Goal: Transaction & Acquisition: Purchase product/service

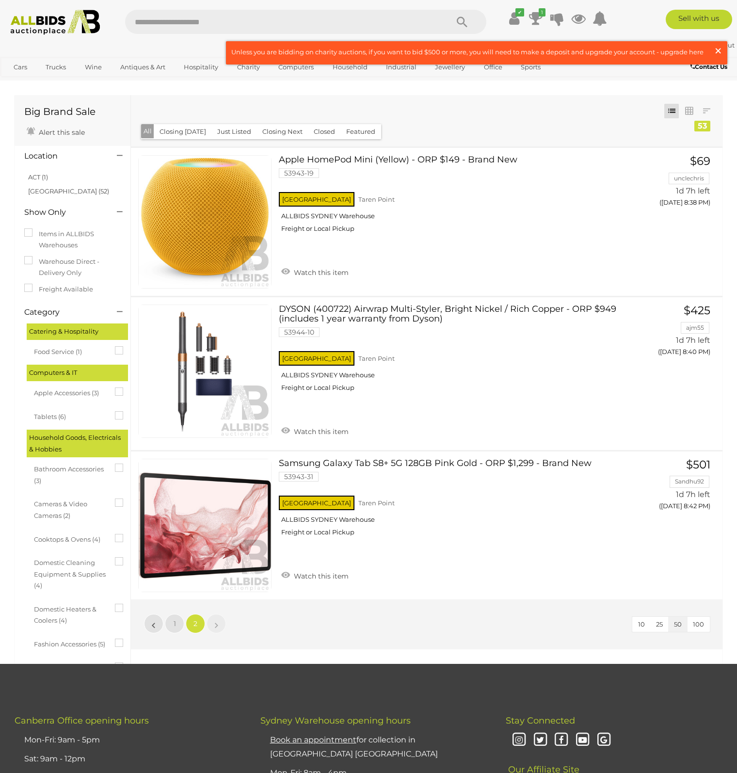
click at [716, 51] on span "×" at bounding box center [718, 50] width 9 height 19
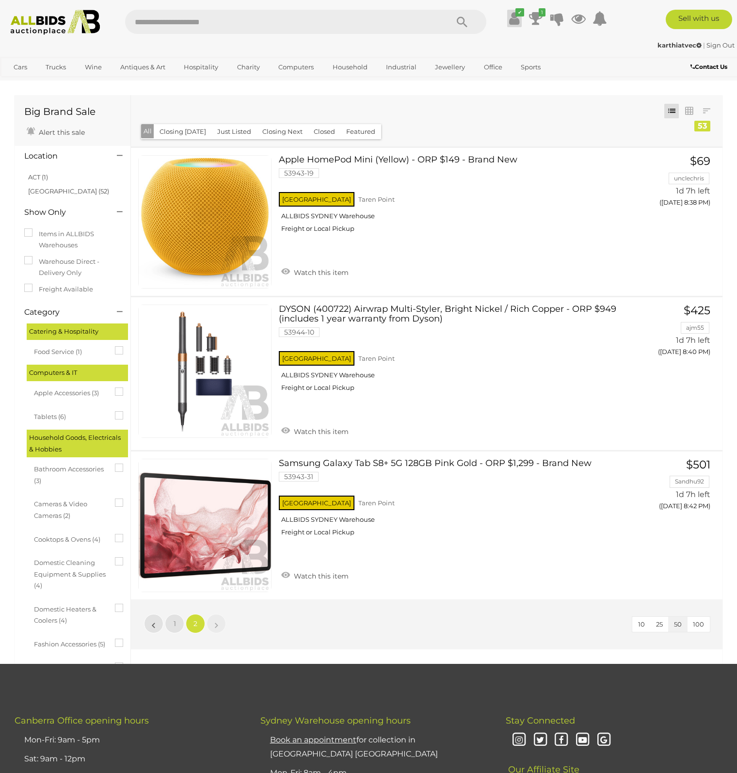
click at [512, 26] on icon at bounding box center [514, 18] width 10 height 17
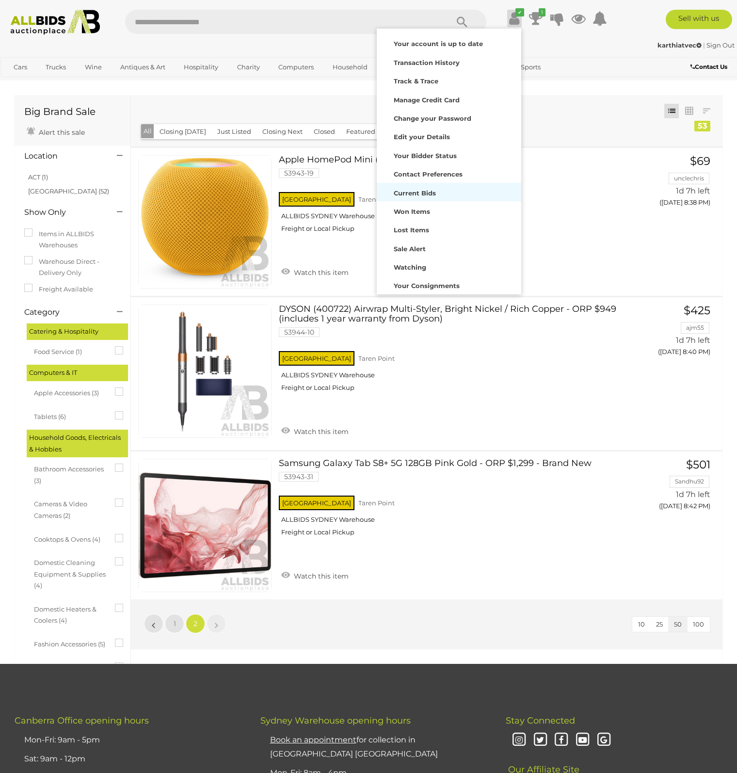
click at [425, 188] on div "Current Bids" at bounding box center [449, 192] width 140 height 14
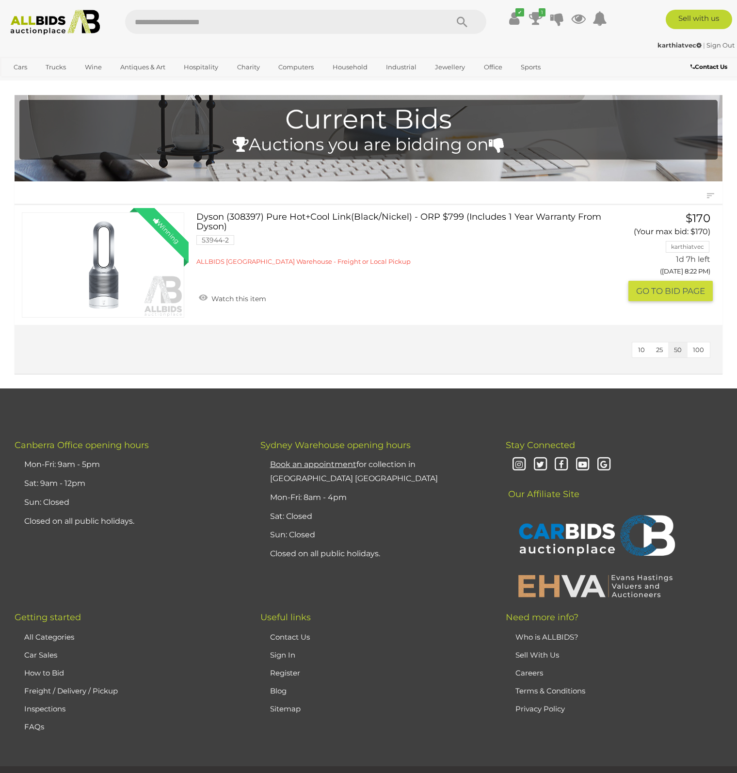
click at [408, 215] on link "Dyson (308397) Pure Hot+Cool Link(Black/Nickel) - ORP $799 (Includes 1 Year War…" at bounding box center [401, 238] width 394 height 53
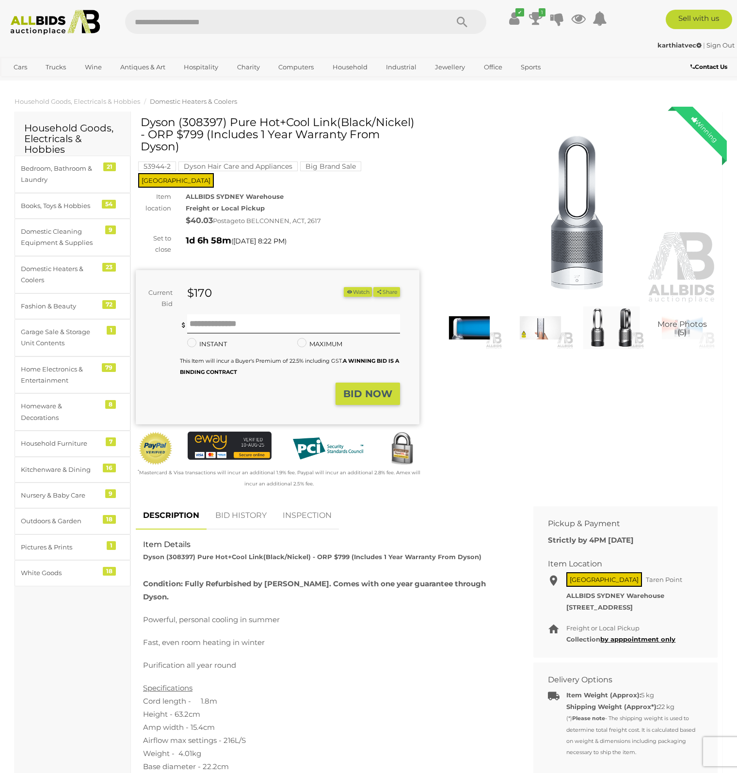
click at [235, 504] on link "BID HISTORY" at bounding box center [241, 515] width 66 height 29
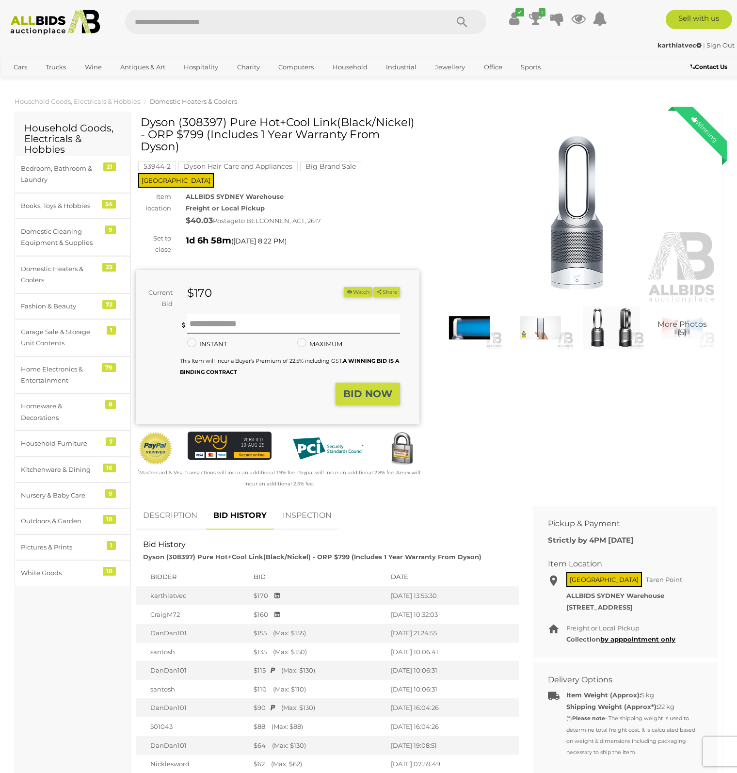
click at [303, 509] on link "INSPECTION" at bounding box center [307, 515] width 64 height 29
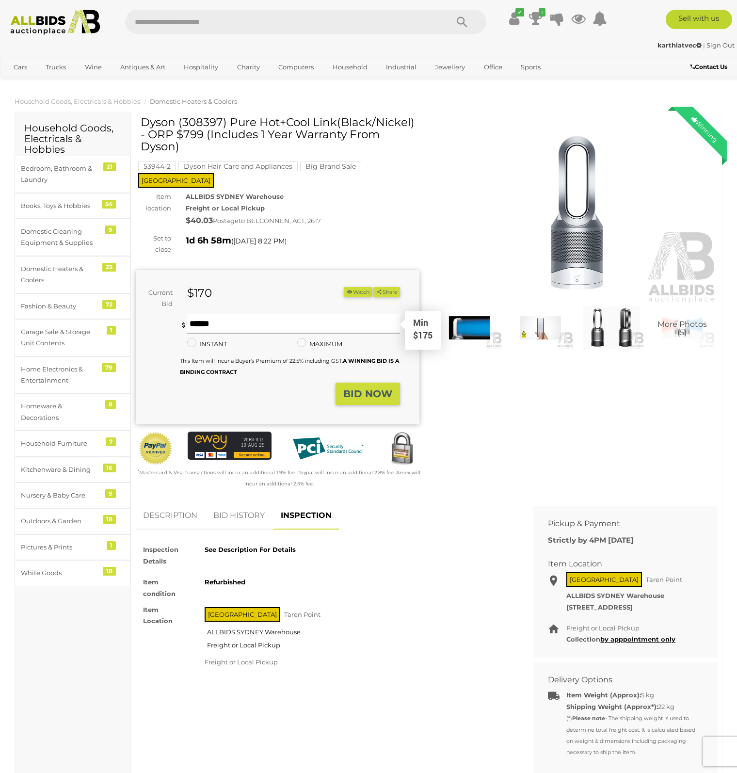
click at [211, 314] on input "text" at bounding box center [293, 323] width 213 height 19
type input "***"
click at [67, 209] on div "Books, Toys & Hobbies" at bounding box center [61, 205] width 80 height 11
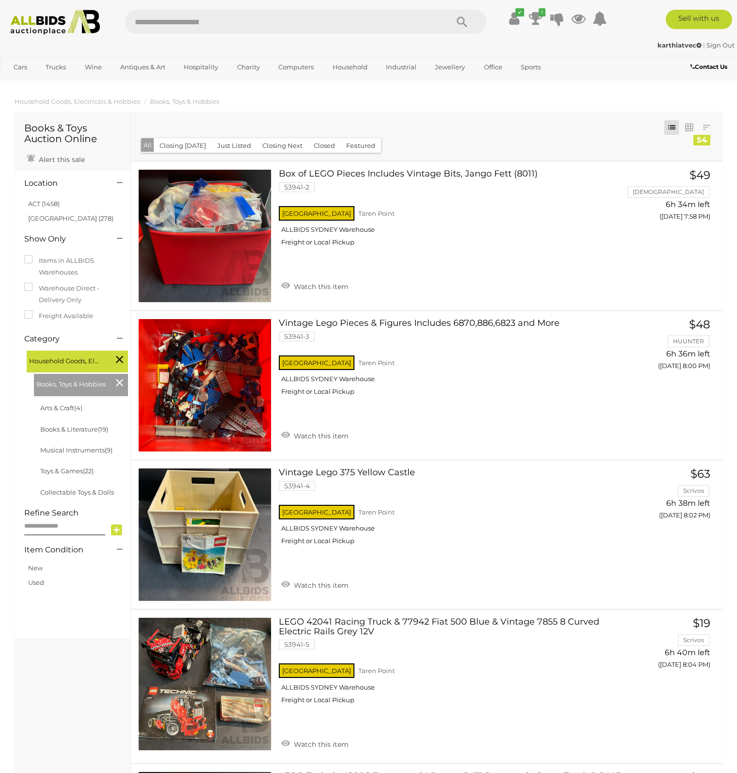
click at [35, 210] on li "ACT (1458)" at bounding box center [74, 204] width 94 height 14
click at [39, 205] on link "ACT (1458)" at bounding box center [44, 204] width 32 height 8
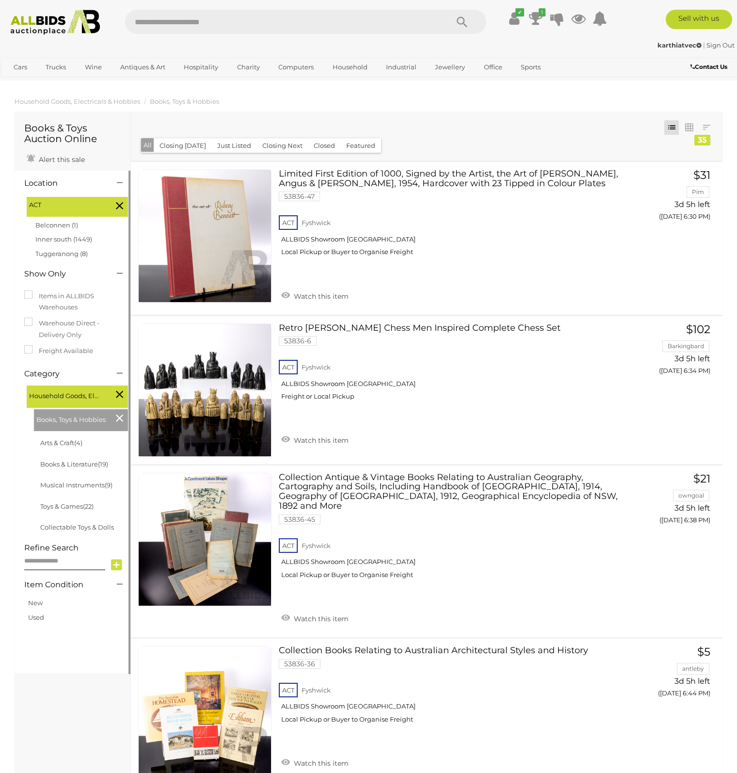
click at [50, 224] on link "Belconnen (1)" at bounding box center [56, 225] width 43 height 8
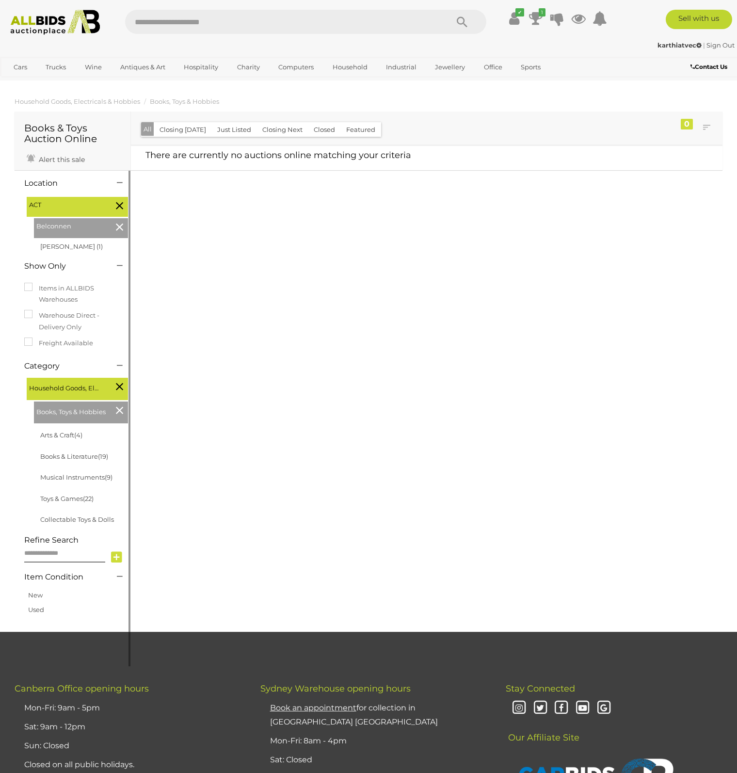
click at [121, 382] on icon at bounding box center [119, 386] width 7 height 13
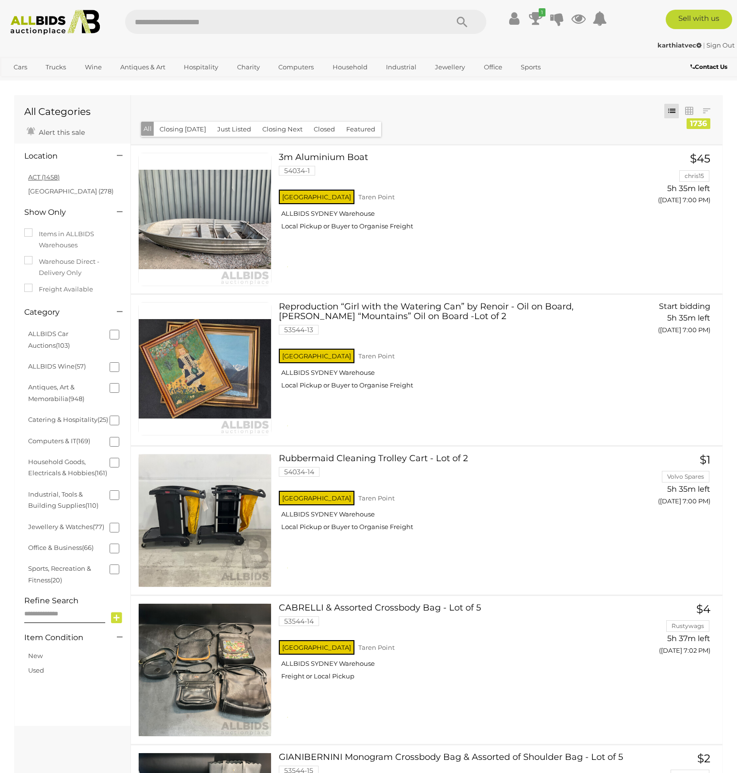
click at [51, 175] on link "ACT (1458)" at bounding box center [44, 177] width 32 height 8
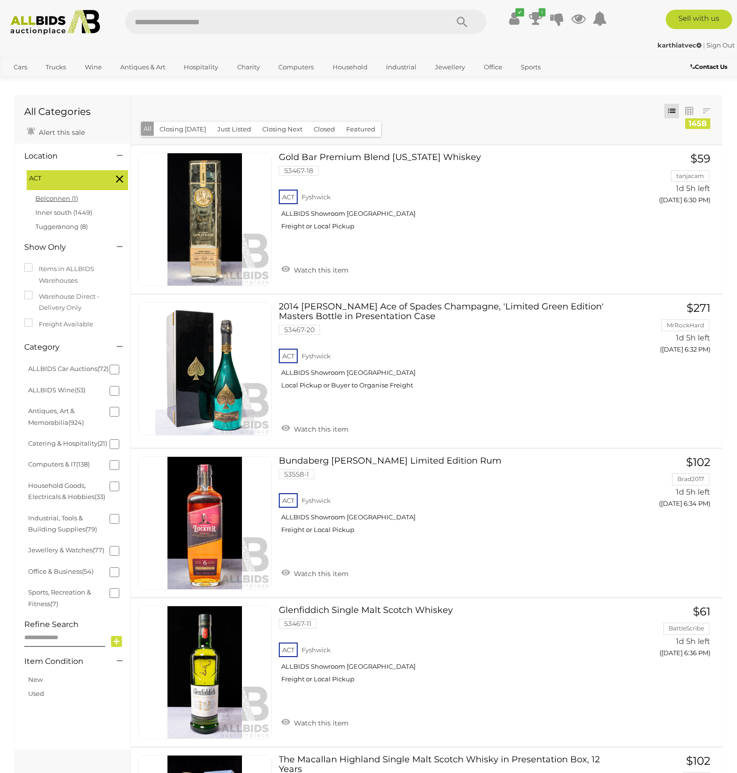
click at [66, 201] on link "Belconnen (1)" at bounding box center [56, 198] width 43 height 8
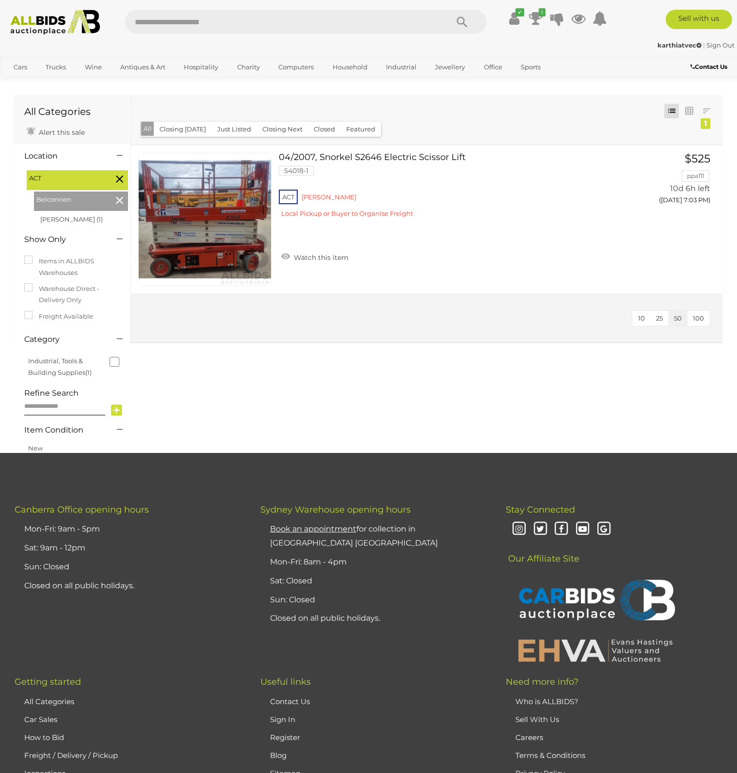
click at [120, 197] on icon at bounding box center [119, 200] width 7 height 13
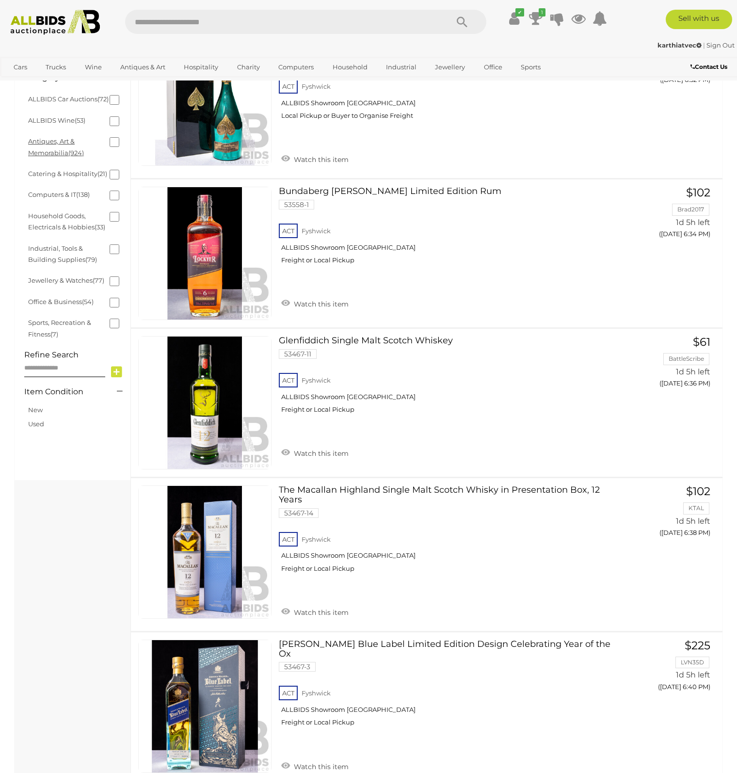
scroll to position [291, 0]
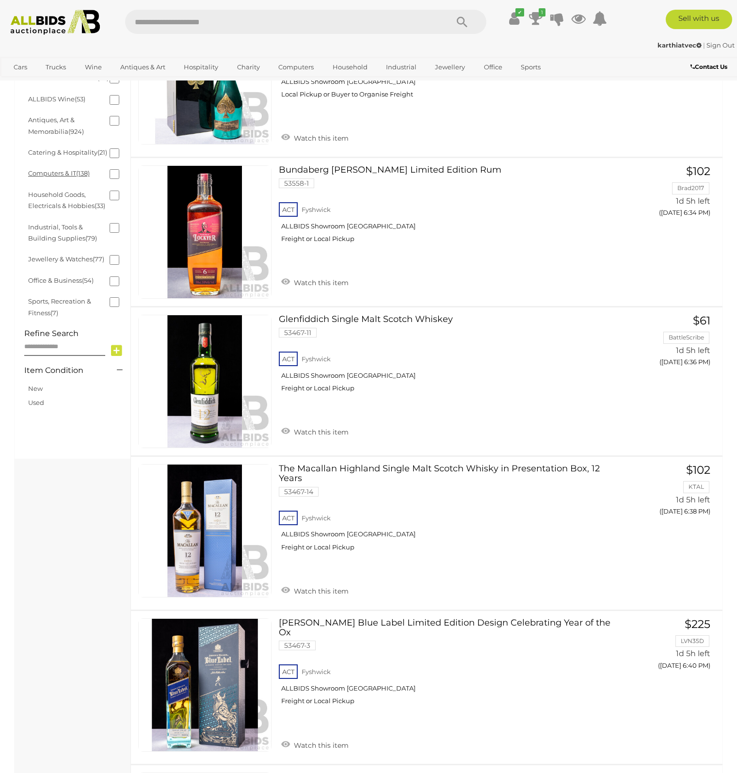
click at [76, 177] on link "Computers & IT (138)" at bounding box center [59, 173] width 62 height 8
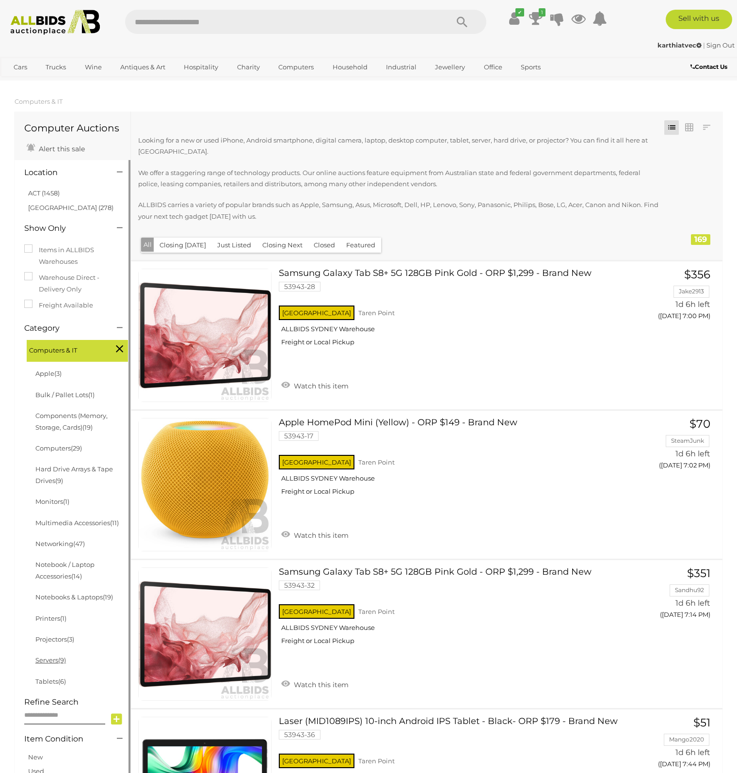
click at [50, 664] on link "Servers (9)" at bounding box center [50, 660] width 31 height 8
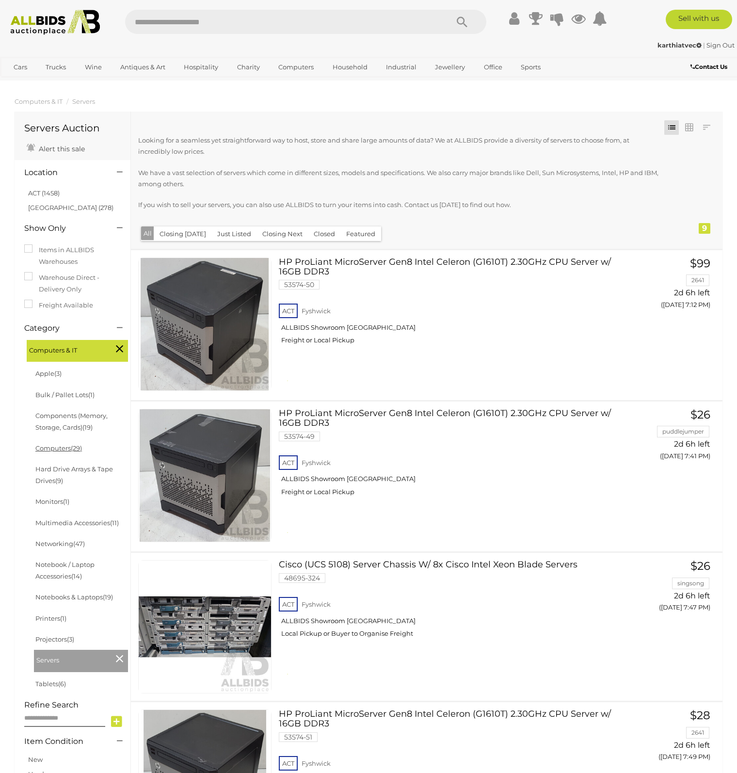
click at [64, 445] on link "Computers (29)" at bounding box center [58, 448] width 47 height 8
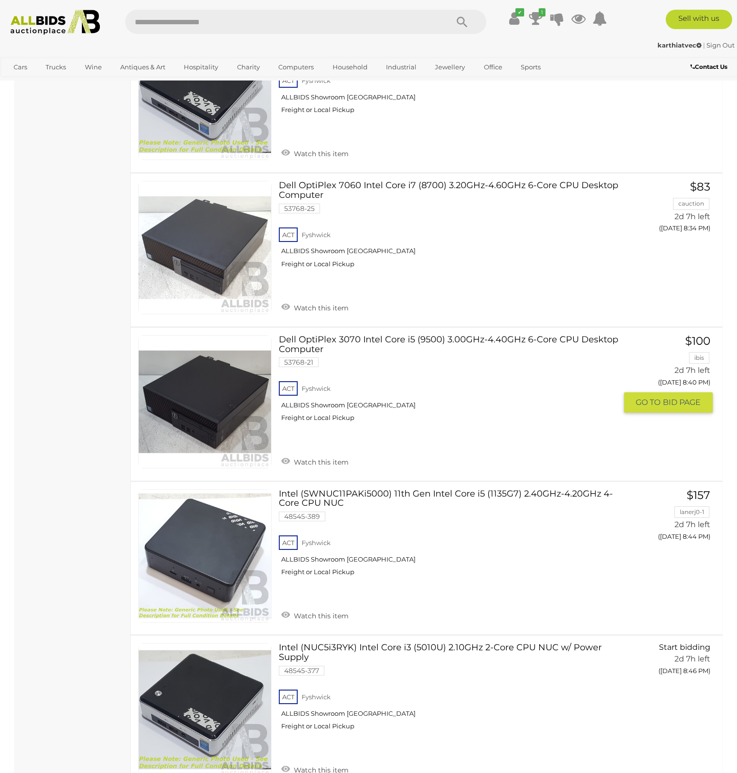
scroll to position [4157, 0]
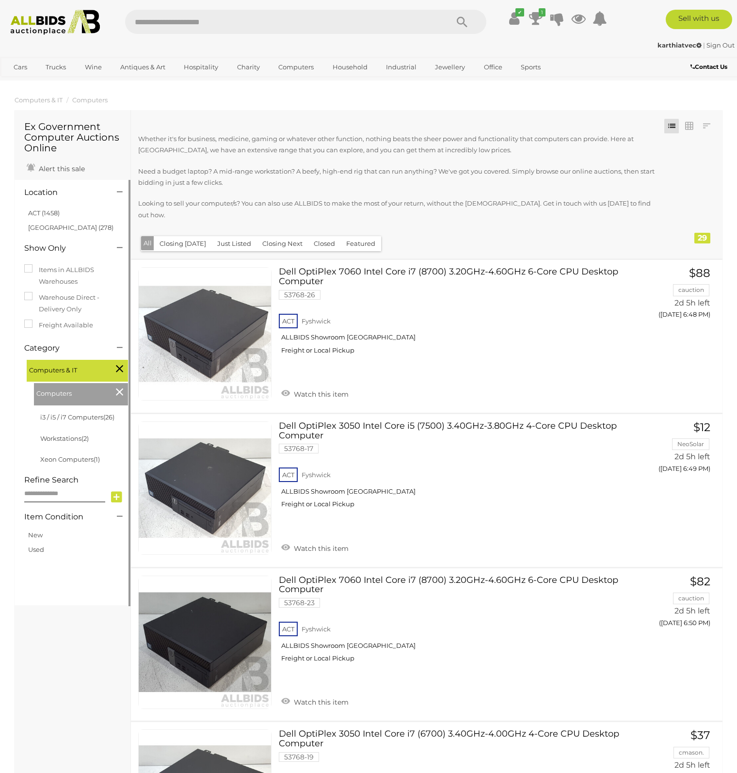
click at [122, 368] on icon at bounding box center [119, 368] width 7 height 13
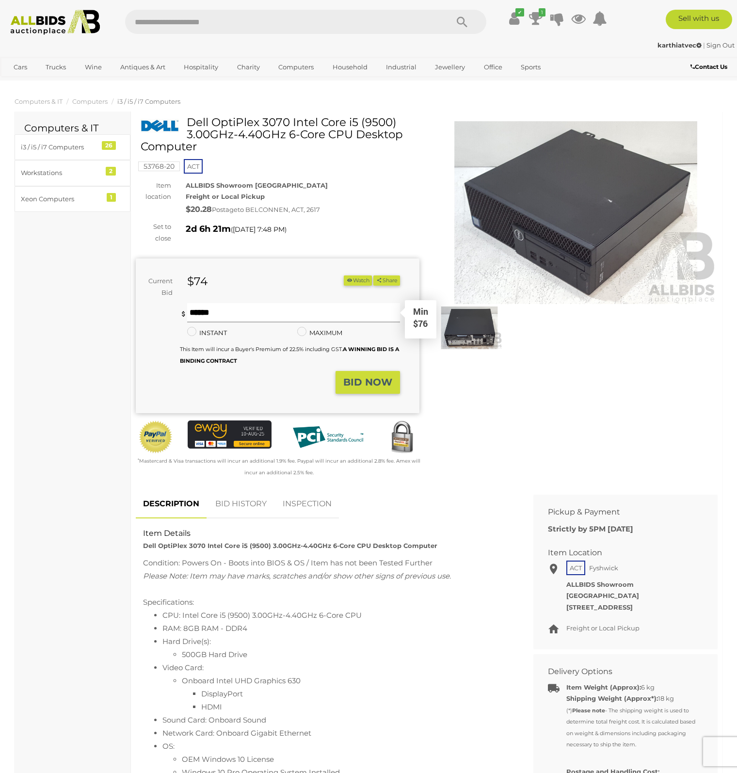
click at [318, 309] on input "text" at bounding box center [293, 312] width 213 height 19
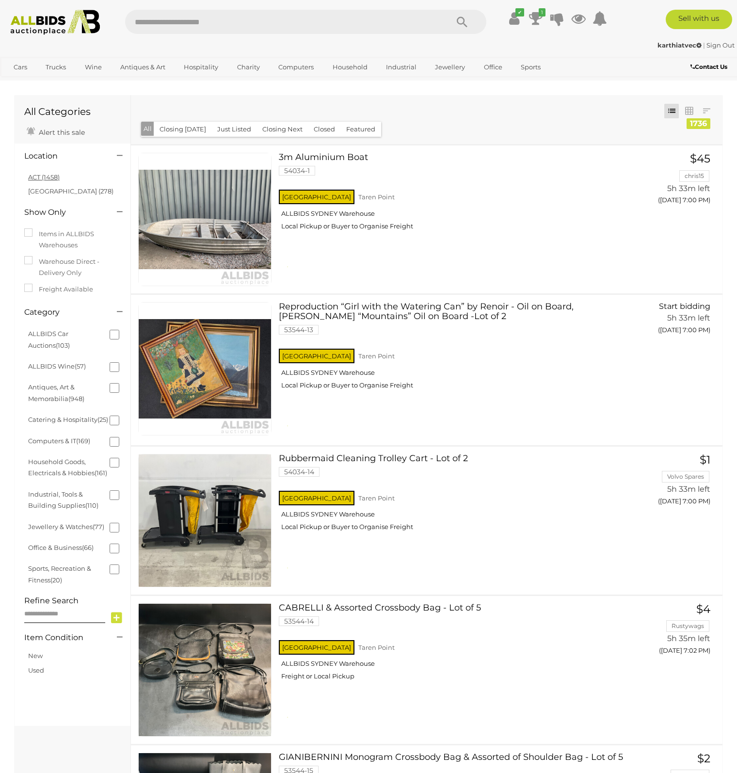
click at [47, 179] on link "ACT (1458)" at bounding box center [44, 177] width 32 height 8
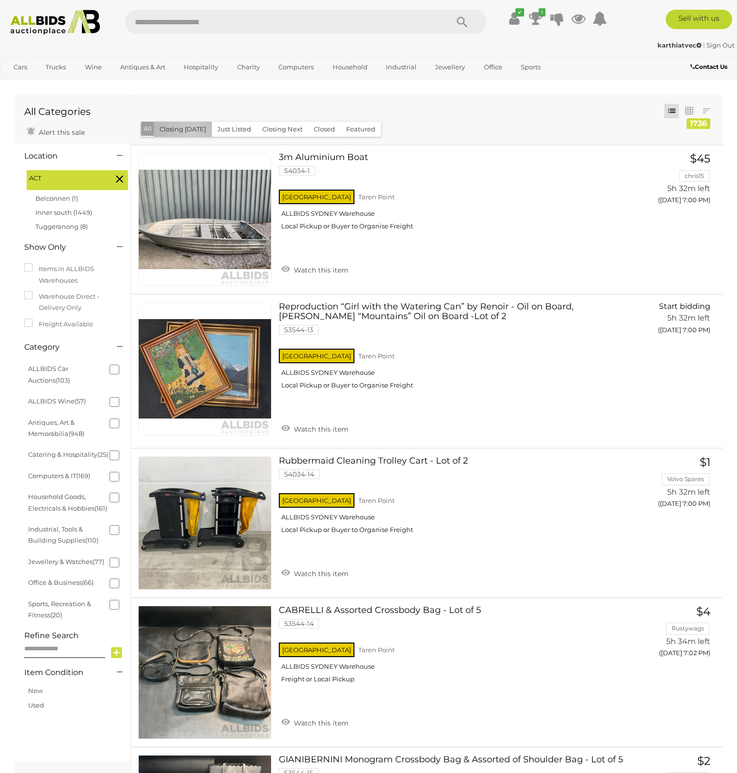
click at [190, 134] on button "Closing [DATE]" at bounding box center [183, 129] width 58 height 15
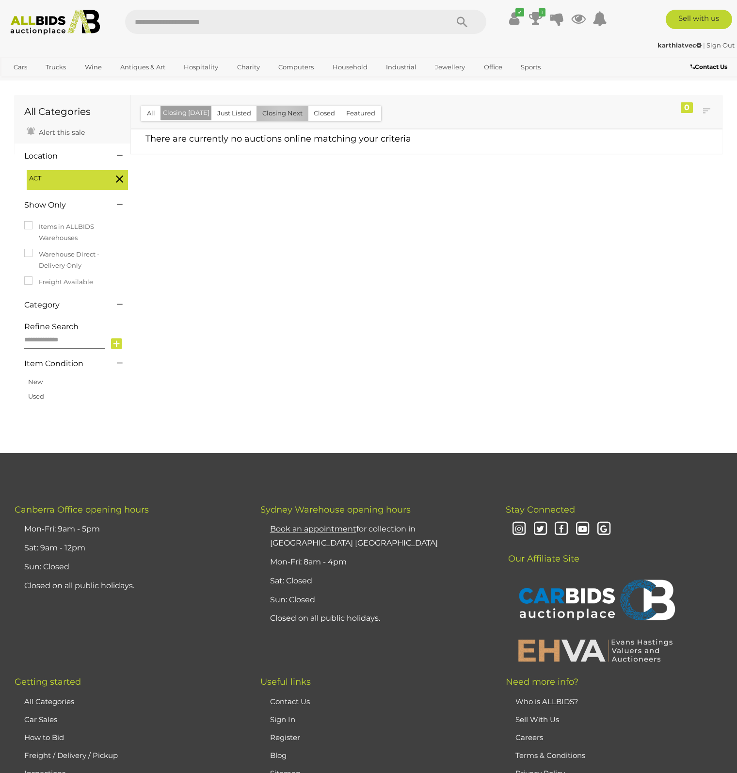
click at [279, 114] on button "Closing Next" at bounding box center [282, 113] width 52 height 15
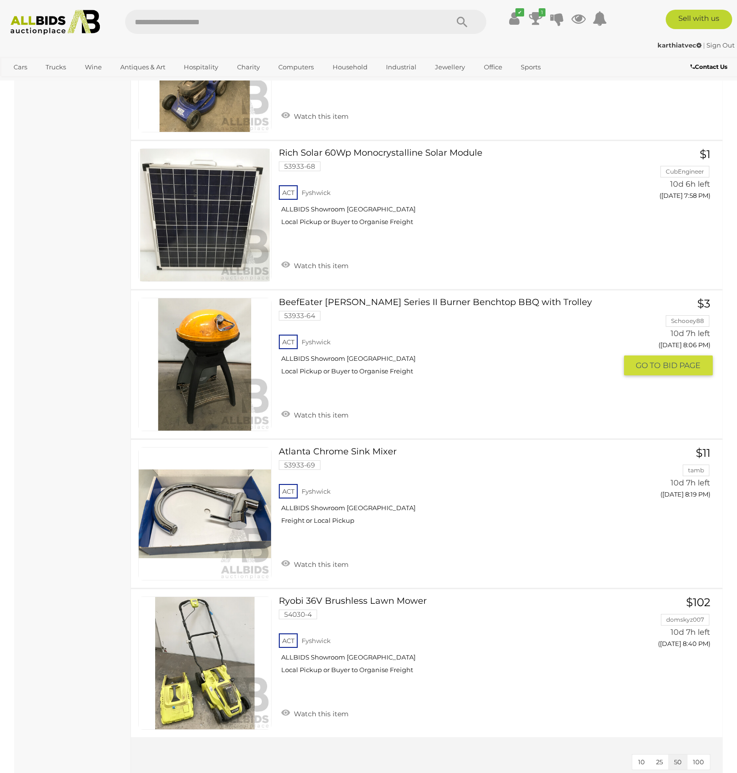
scroll to position [4508, 0]
